Goal: Information Seeking & Learning: Find specific fact

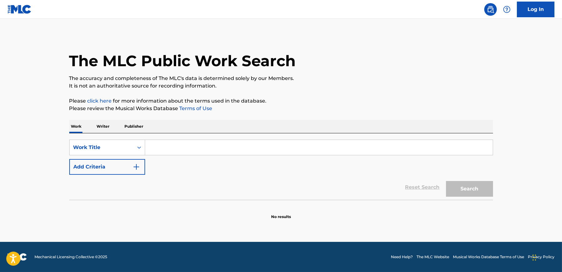
click at [251, 149] on input "Search Form" at bounding box center [319, 147] width 348 height 15
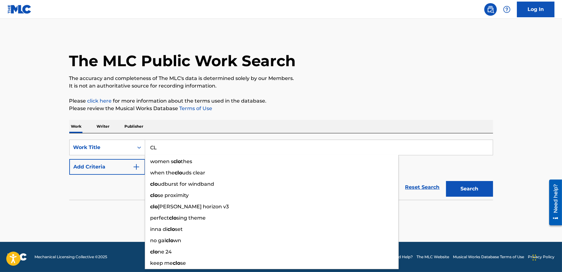
type input "C"
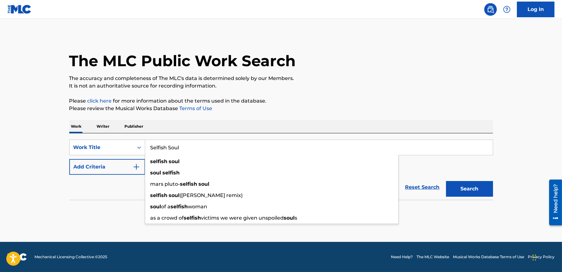
type input "Selfish Soul"
click at [73, 171] on button "Add Criteria" at bounding box center [107, 167] width 76 height 16
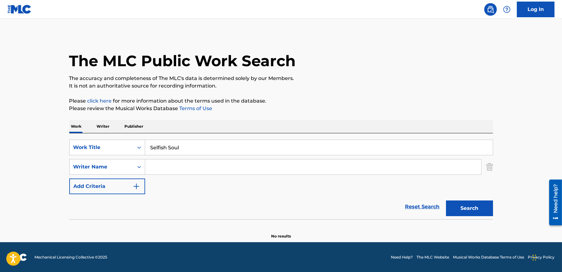
click at [173, 163] on input "Search Form" at bounding box center [313, 166] width 336 height 15
click at [446, 200] on button "Search" at bounding box center [469, 208] width 47 height 16
click at [194, 168] on input "Sudan Archives" at bounding box center [313, 166] width 336 height 15
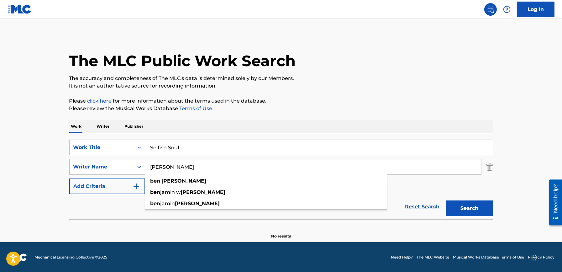
click at [446, 200] on button "Search" at bounding box center [469, 208] width 47 height 16
click at [203, 165] on input "[PERSON_NAME]" at bounding box center [313, 166] width 336 height 15
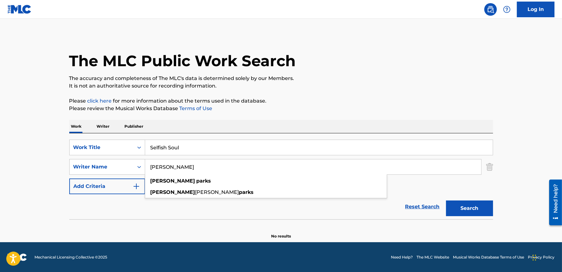
type input "[PERSON_NAME]"
click at [446, 200] on button "Search" at bounding box center [469, 208] width 47 height 16
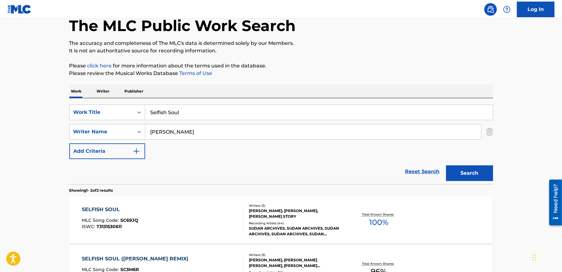
scroll to position [39, 0]
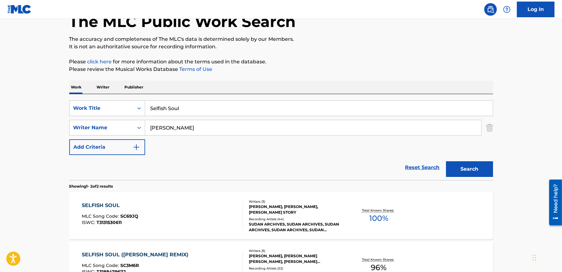
click at [219, 195] on div "SELFISH SOUL MLC Song Code : SC69JQ ISWC : T3131530611 Writers ( 3 ) [PERSON_NA…" at bounding box center [281, 215] width 424 height 47
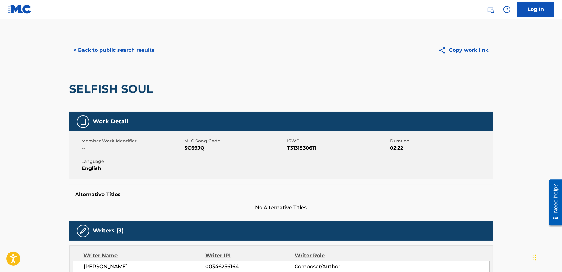
click at [102, 45] on button "< Back to public search results" at bounding box center [114, 50] width 90 height 16
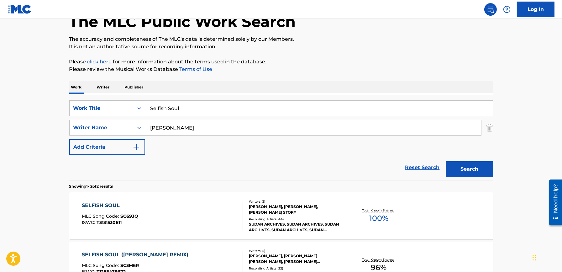
click at [193, 104] on input "Selfish Soul" at bounding box center [319, 108] width 348 height 15
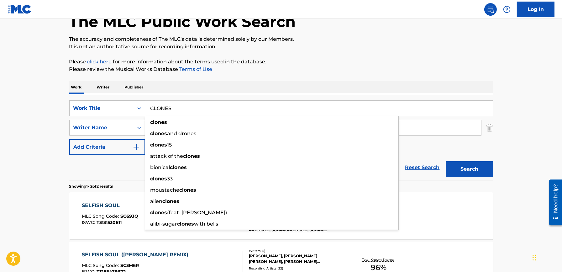
type input "CLONES"
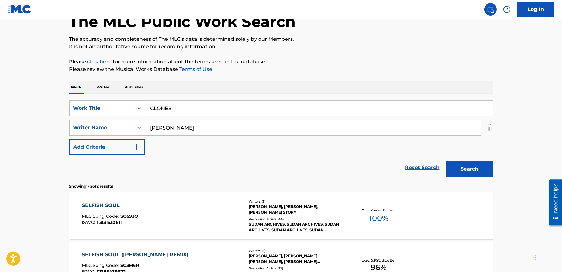
click at [49, 118] on main "The MLC Public Work Search The accuracy and completeness of The MLC's data is d…" at bounding box center [281, 150] width 562 height 341
click at [216, 136] on div "SearchWithCriteria9356cf75-8984-4614-86a5-08425f47ab14 Work Title CLONES Search…" at bounding box center [281, 127] width 424 height 55
click at [218, 129] on input "[PERSON_NAME]" at bounding box center [313, 127] width 336 height 15
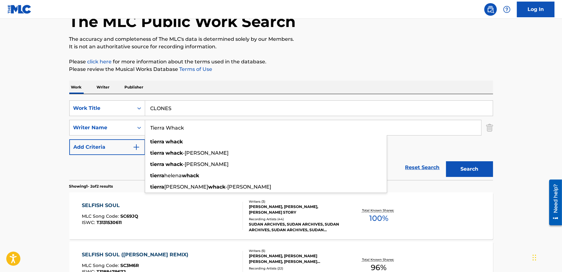
type input "Tierra Whack"
click at [446, 161] on button "Search" at bounding box center [469, 169] width 47 height 16
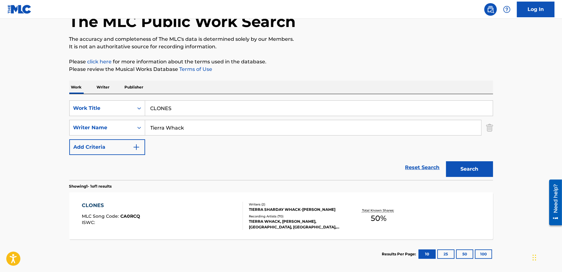
click at [184, 199] on div "CLONES MLC Song Code : CA0RCQ ISWC : Writers ( 2 ) TIERRA SHARDAY WHACK-[PERSON…" at bounding box center [281, 215] width 424 height 47
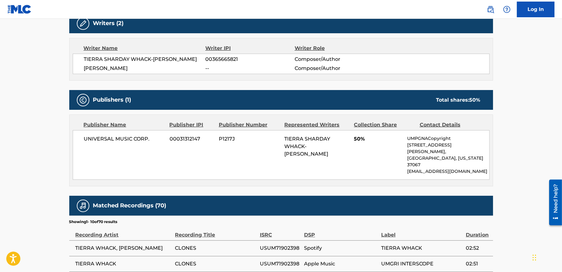
scroll to position [209, 0]
